Goal: Transaction & Acquisition: Purchase product/service

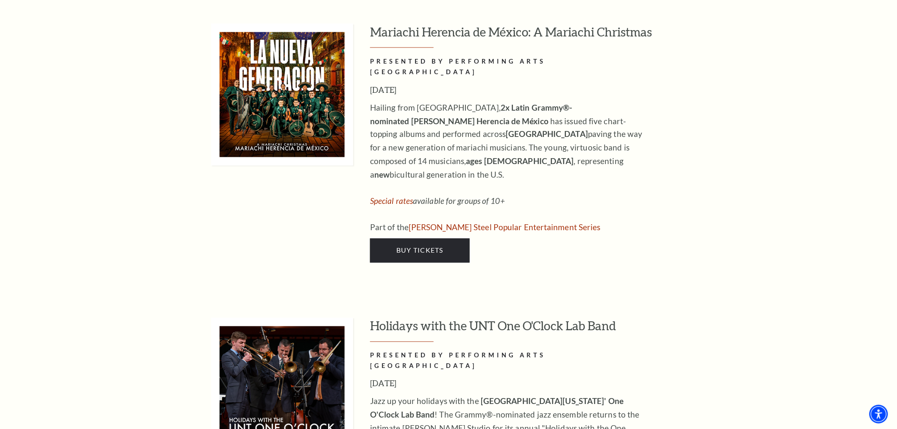
scroll to position [3258, 0]
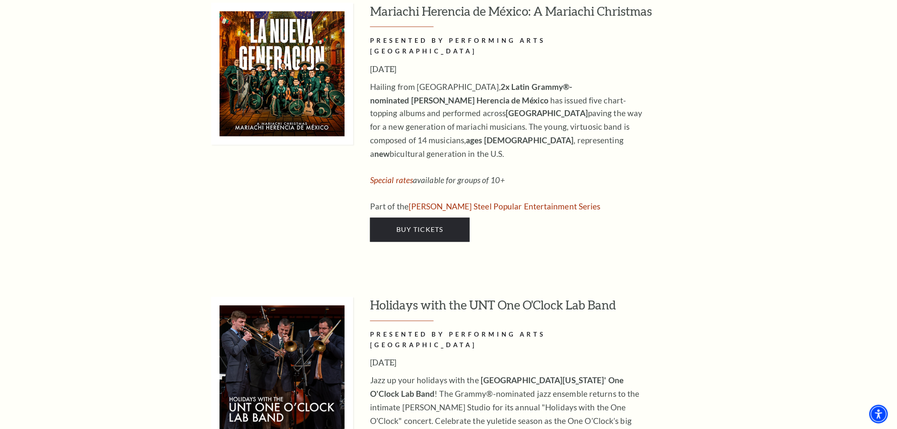
drag, startPoint x: 901, startPoint y: 22, endPoint x: 880, endPoint y: 245, distance: 223.6
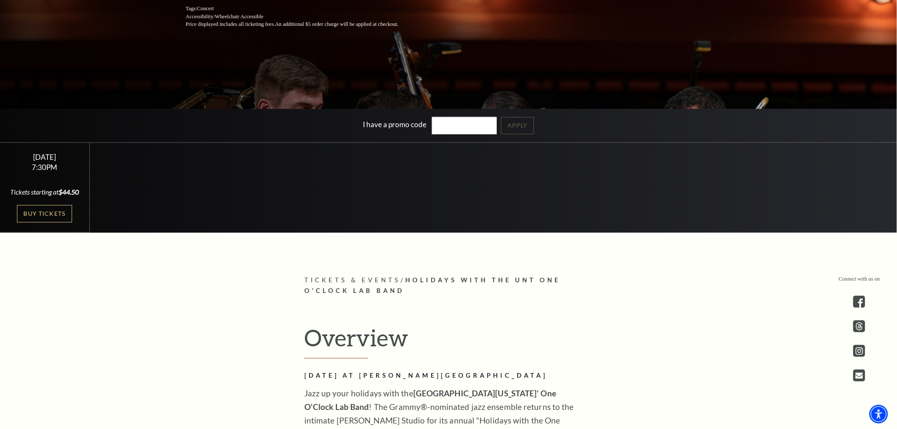
scroll to position [227, 0]
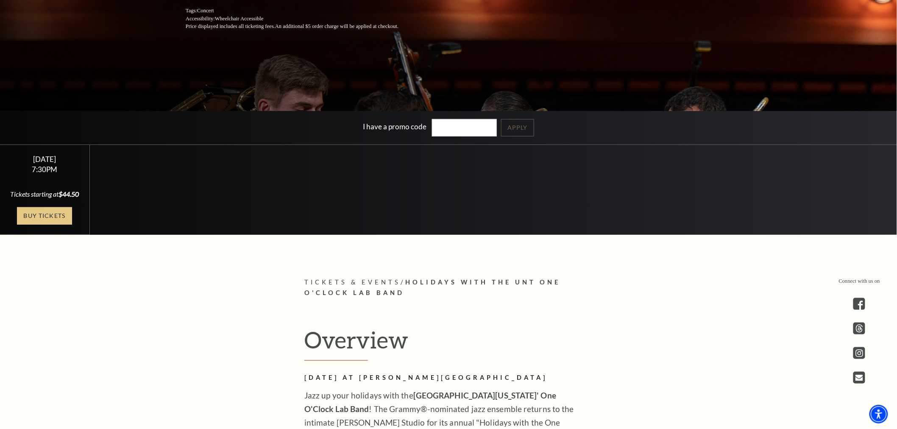
click at [43, 225] on link "Buy Tickets" at bounding box center [44, 215] width 55 height 17
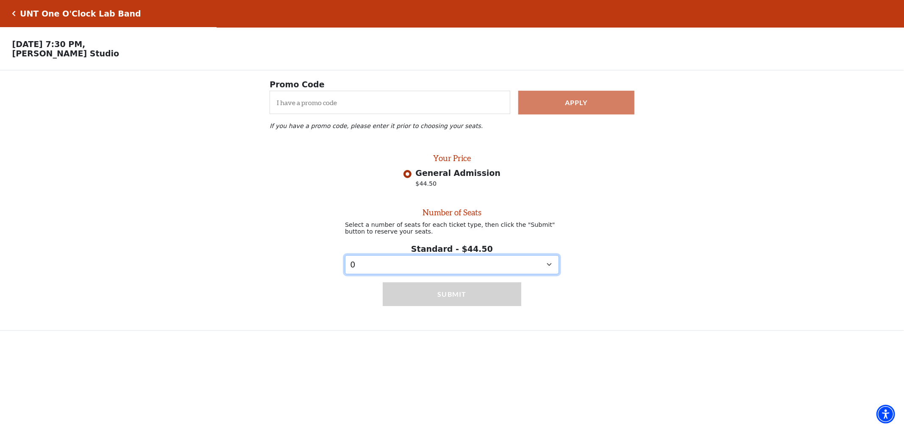
click at [548, 270] on select "0 1" at bounding box center [452, 264] width 214 height 19
select select "1"
click at [345, 261] on select "0 1" at bounding box center [452, 264] width 214 height 19
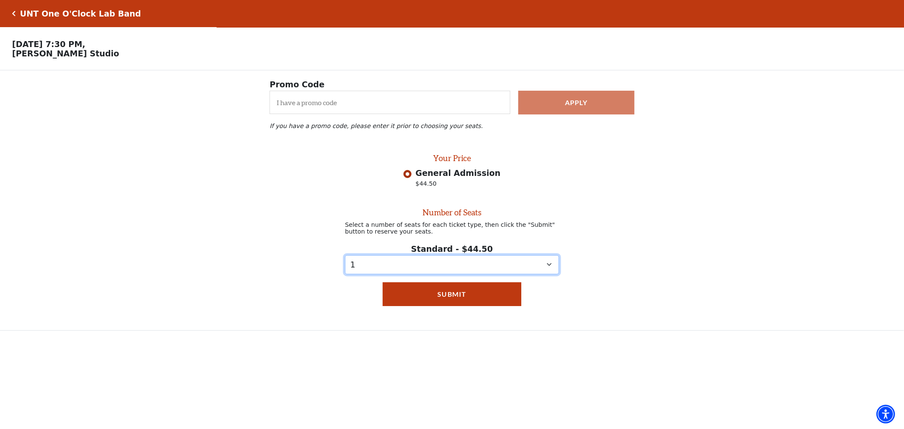
click at [552, 271] on select "0 1" at bounding box center [452, 264] width 214 height 19
click at [646, 273] on div "Number of Seats Select a number of seats for each ticket type, then click the "…" at bounding box center [452, 233] width 904 height 83
click at [549, 269] on select "0 1" at bounding box center [452, 264] width 214 height 19
click at [345, 261] on select "0 1" at bounding box center [452, 264] width 214 height 19
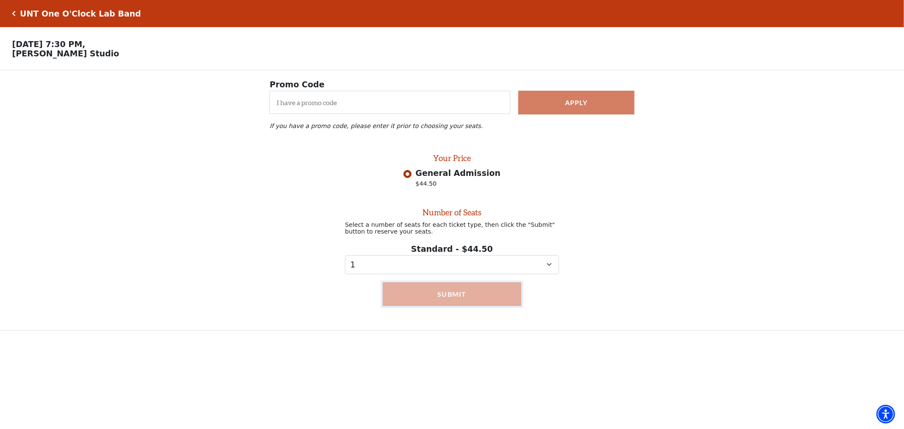
click at [482, 298] on button "Submit" at bounding box center [452, 294] width 139 height 24
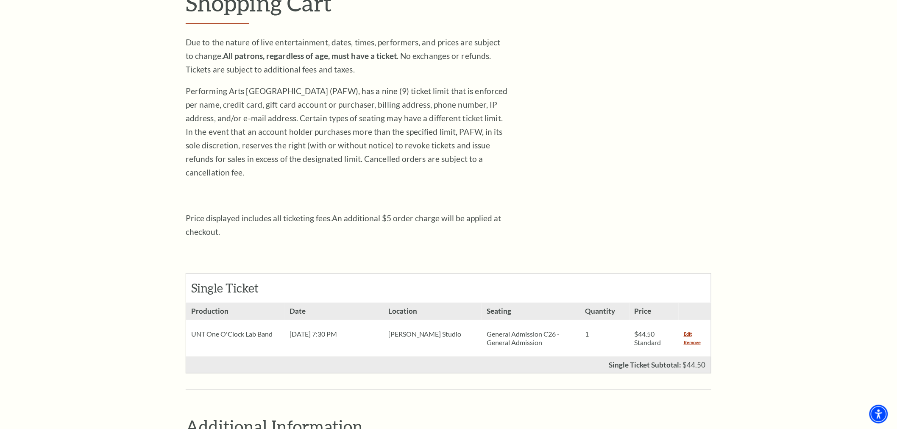
scroll to position [204, 0]
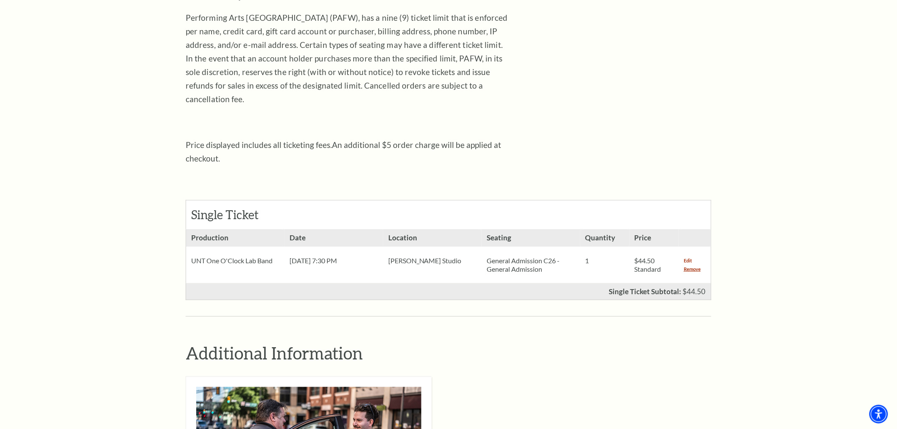
click at [686, 257] on link "Edit" at bounding box center [688, 261] width 8 height 8
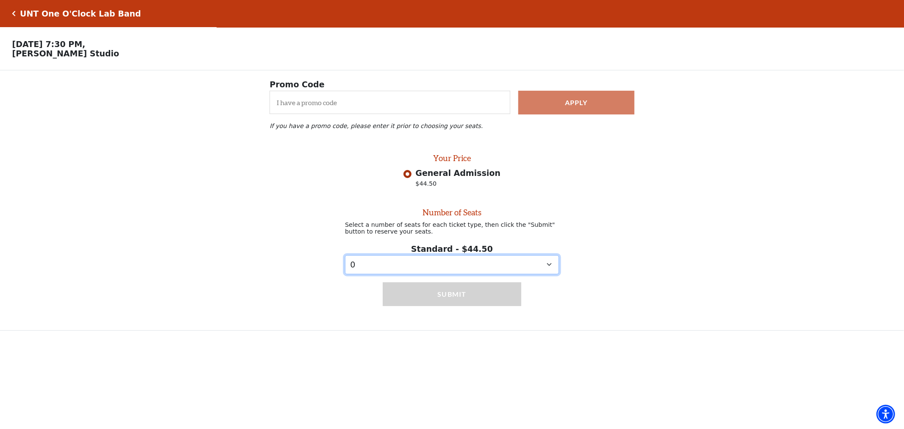
click at [552, 271] on select "0 1" at bounding box center [452, 264] width 214 height 19
click at [647, 244] on div "Number of Seats Select a number of seats for each ticket type, then click the "…" at bounding box center [452, 233] width 904 height 83
click at [698, 222] on div "Number of Seats Select a number of seats for each ticket type, then click the "…" at bounding box center [452, 233] width 904 height 83
click at [547, 269] on select "0 1" at bounding box center [452, 264] width 214 height 19
click at [345, 261] on select "0 1" at bounding box center [452, 264] width 214 height 19
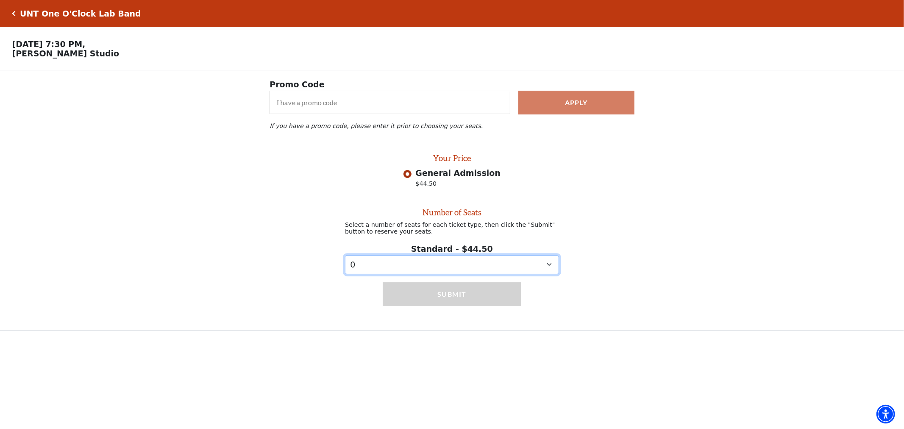
click at [553, 272] on select "0 1" at bounding box center [452, 264] width 214 height 19
click at [427, 272] on select "0 1" at bounding box center [452, 264] width 214 height 19
click at [413, 269] on select "0 1" at bounding box center [452, 264] width 214 height 19
click at [548, 272] on select "0 1" at bounding box center [452, 264] width 214 height 19
